Goal: Navigation & Orientation: Find specific page/section

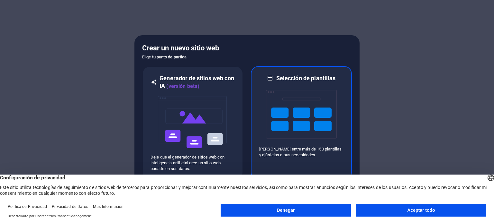
click at [317, 120] on img at bounding box center [301, 114] width 71 height 64
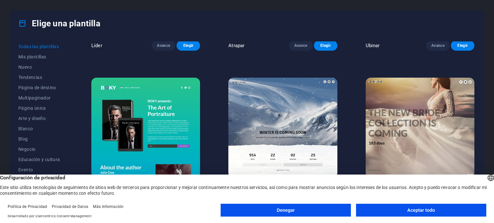
scroll to position [8296, 0]
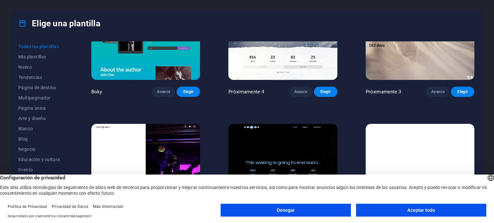
click at [301, 210] on button "Denegar" at bounding box center [286, 210] width 130 height 13
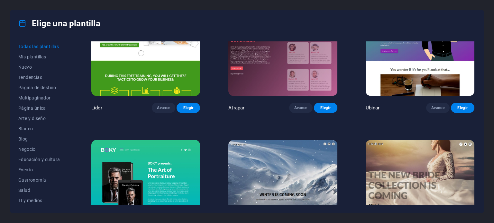
scroll to position [8136, 0]
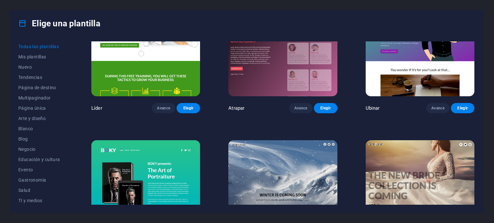
drag, startPoint x: 473, startPoint y: 198, endPoint x: 466, endPoint y: 167, distance: 32.1
click at [466, 167] on div "Próximamente 3 Avance Elegir" at bounding box center [419, 198] width 111 height 119
drag, startPoint x: 476, startPoint y: 198, endPoint x: 477, endPoint y: 94, distance: 104.2
click at [468, 125] on div "Todas las plantillas Mis plantillas Nuevo Tendencias Página de destino Multipag…" at bounding box center [247, 124] width 473 height 177
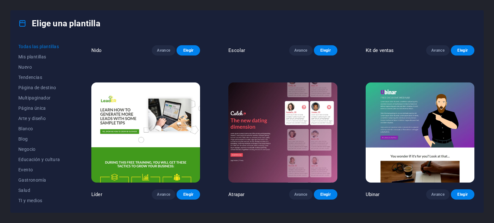
scroll to position [8039, 0]
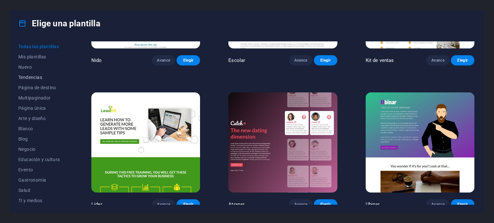
click at [31, 77] on font "Tendencias" at bounding box center [30, 77] width 24 height 5
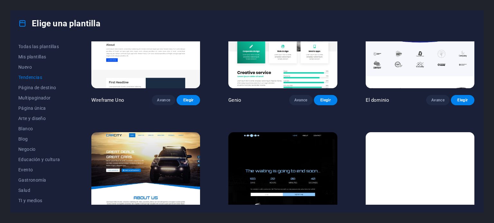
scroll to position [673, 0]
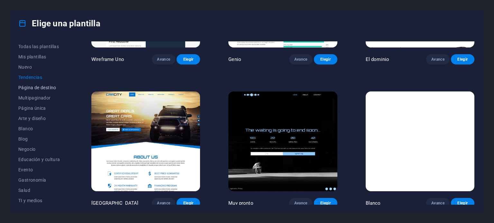
click at [53, 88] on font "Página de destino" at bounding box center [37, 87] width 38 height 5
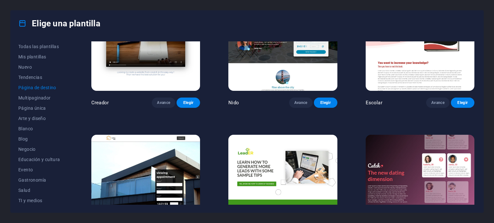
scroll to position [750, 0]
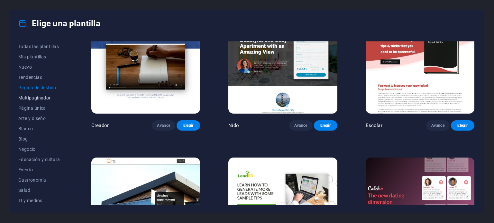
click at [32, 99] on font "Multipaginador" at bounding box center [34, 97] width 32 height 5
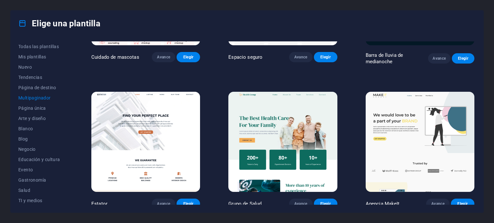
scroll to position [975, 0]
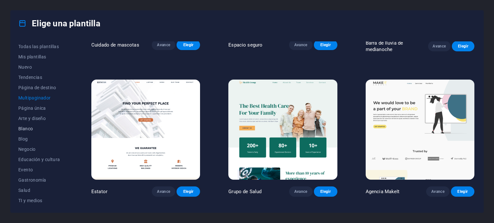
click at [27, 130] on font "Blanco" at bounding box center [25, 128] width 14 height 5
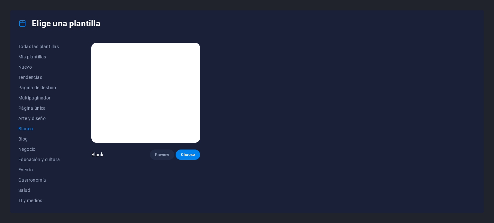
scroll to position [0, 0]
click at [27, 139] on font "Blog" at bounding box center [23, 139] width 10 height 5
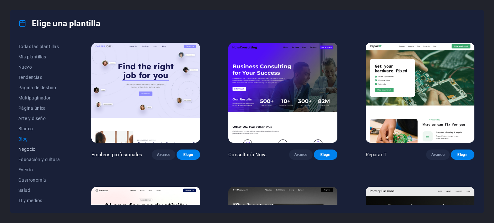
click at [28, 149] on font "Negocio" at bounding box center [26, 149] width 17 height 5
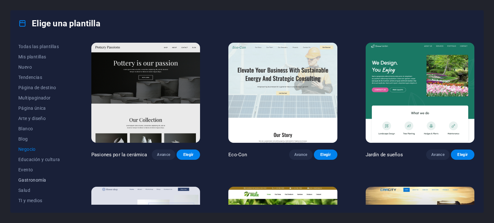
click at [29, 180] on font "Gastronomía" at bounding box center [32, 180] width 28 height 5
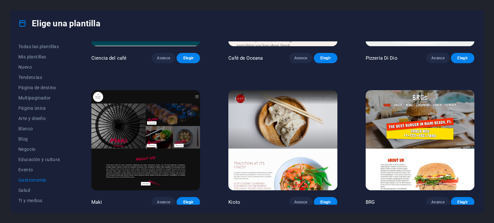
scroll to position [225, 0]
